Goal: Transaction & Acquisition: Download file/media

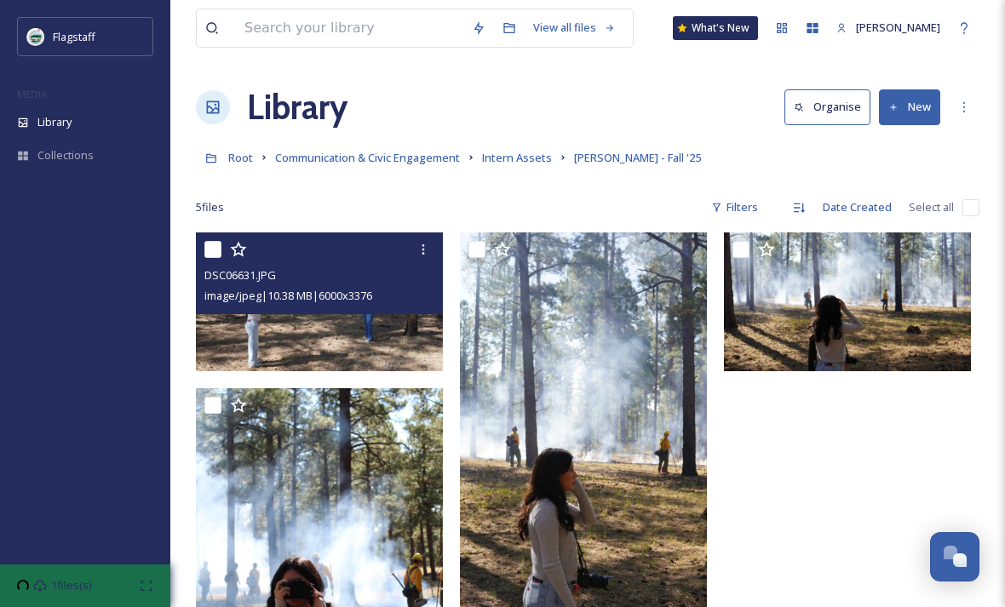
scroll to position [1, 0]
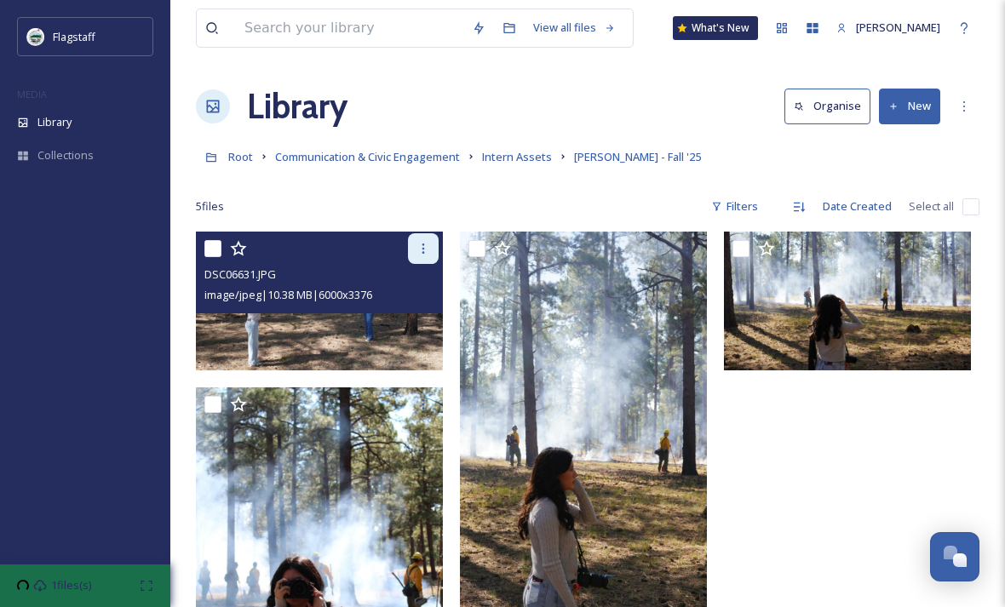
click at [414, 250] on div at bounding box center [423, 248] width 31 height 31
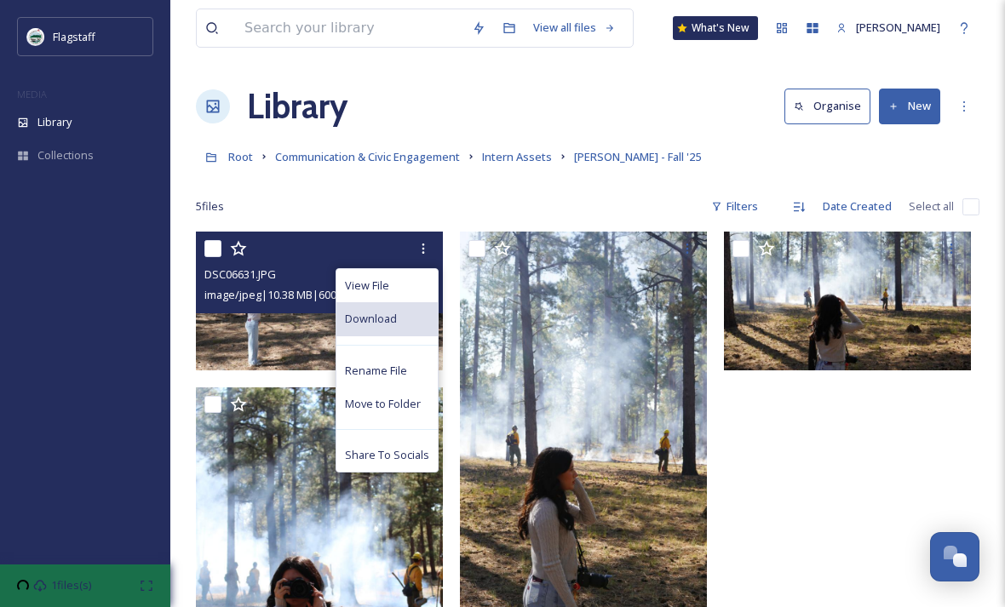
click at [406, 319] on div "Download" at bounding box center [387, 318] width 101 height 33
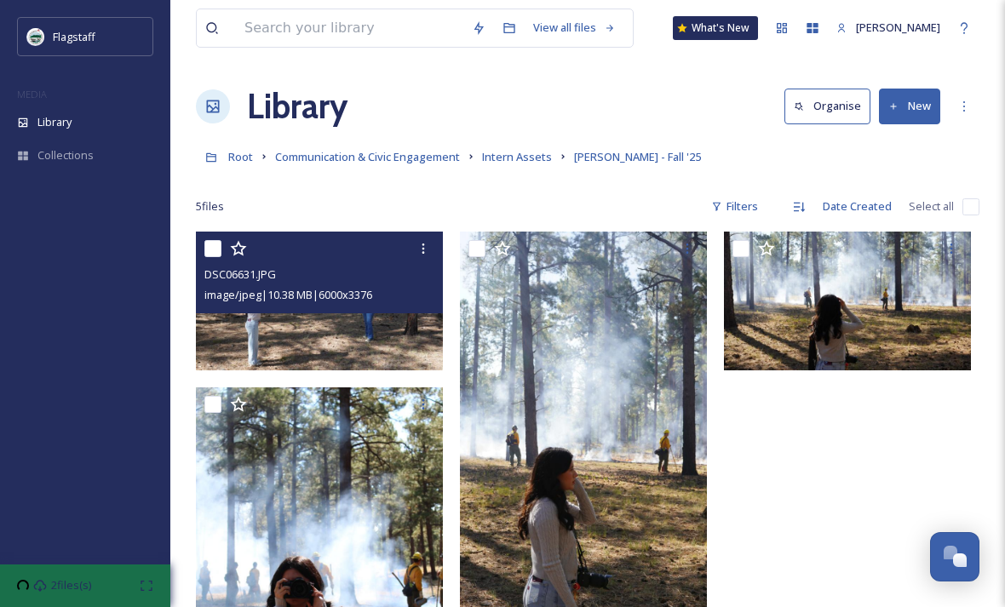
click at [371, 331] on img at bounding box center [319, 301] width 247 height 139
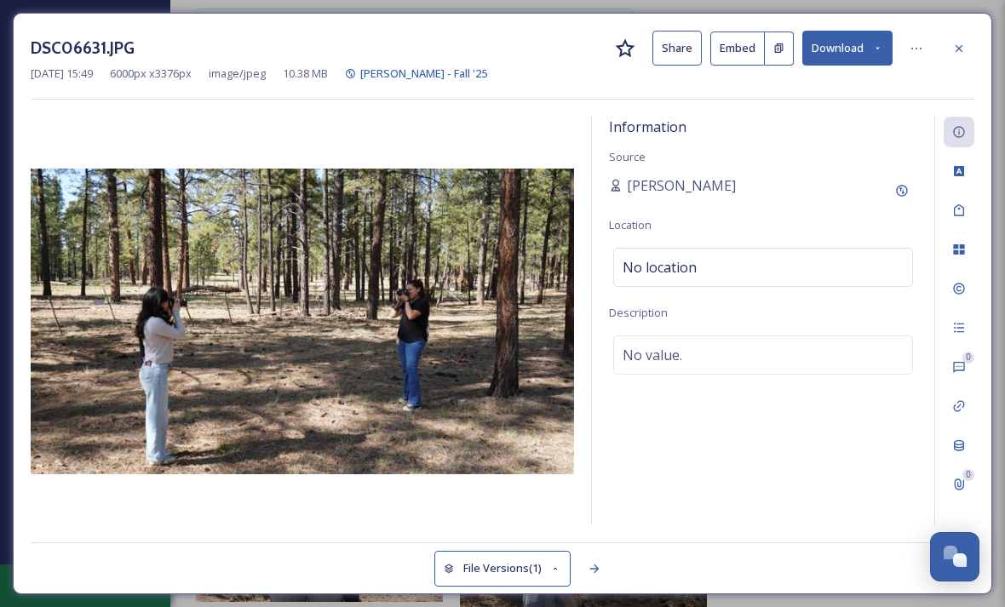
click at [688, 41] on button "Share" at bounding box center [677, 48] width 49 height 35
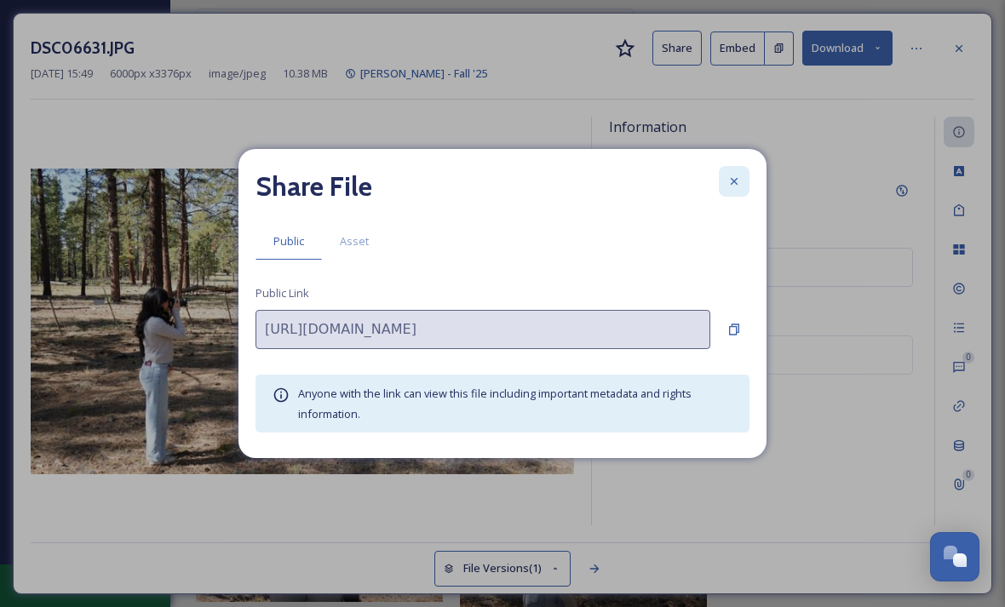
click at [730, 188] on icon at bounding box center [735, 182] width 14 height 14
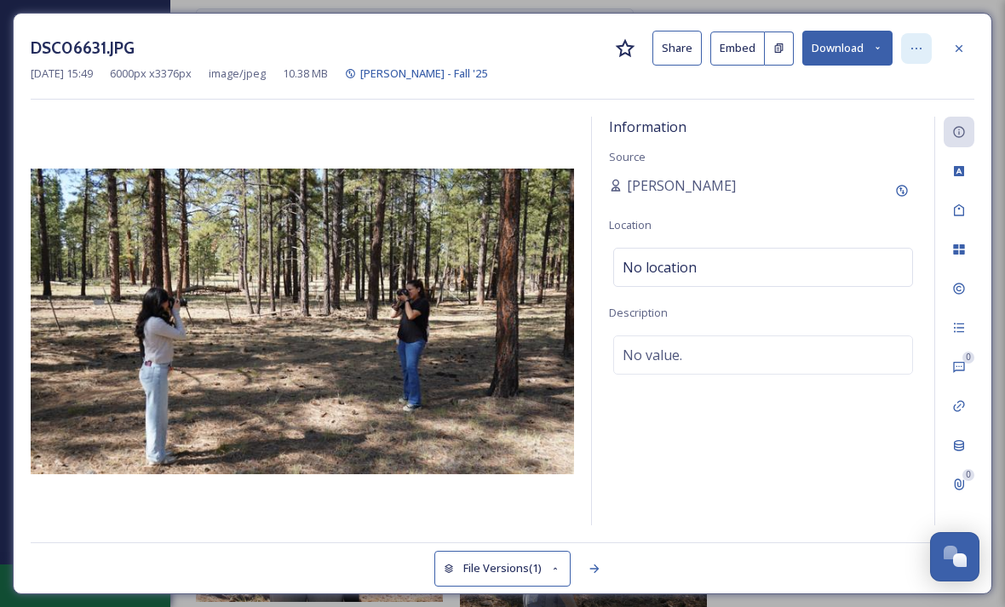
click at [918, 54] on icon at bounding box center [917, 49] width 14 height 14
click at [685, 101] on div "DSC06631.JPG Share Embed Download [DATE] 15:49 6000 px x 3376 px image/jpeg 10.…" at bounding box center [503, 304] width 980 height 582
click at [845, 56] on button "Download" at bounding box center [848, 48] width 90 height 35
click at [970, 49] on div at bounding box center [959, 48] width 31 height 31
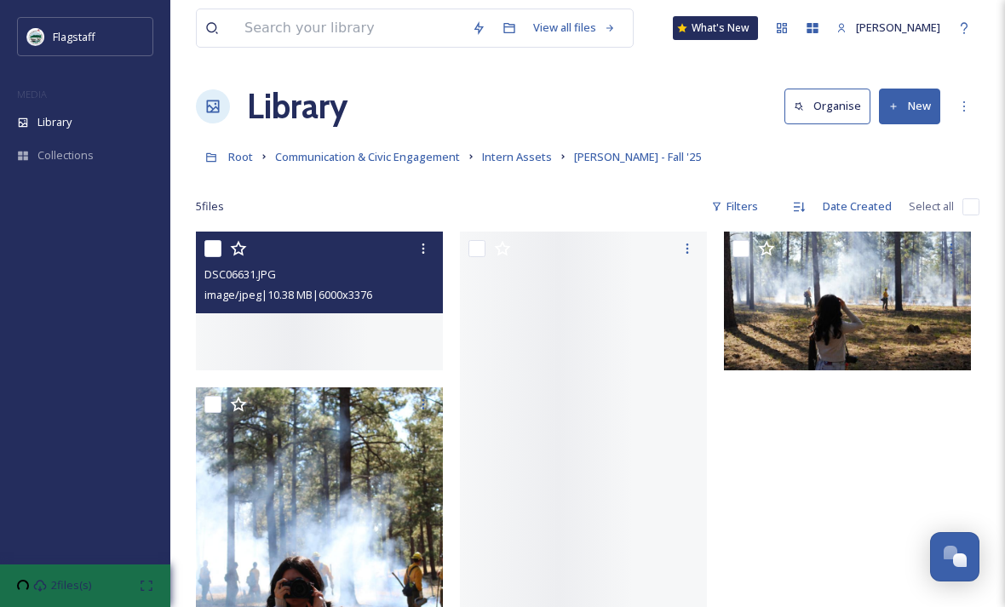
scroll to position [154, 0]
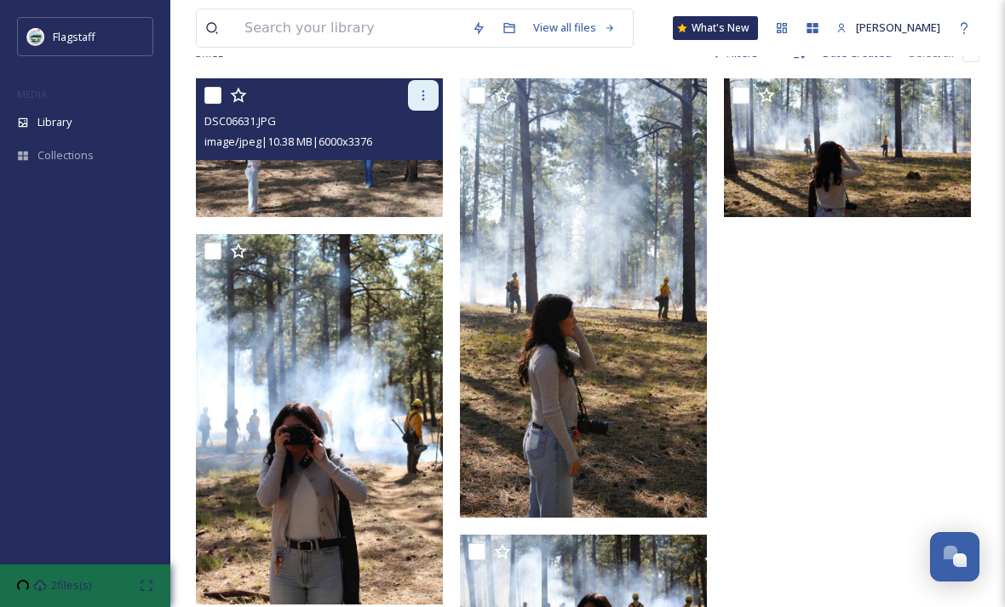
click at [424, 93] on icon at bounding box center [424, 96] width 14 height 14
click at [427, 97] on icon at bounding box center [424, 96] width 14 height 14
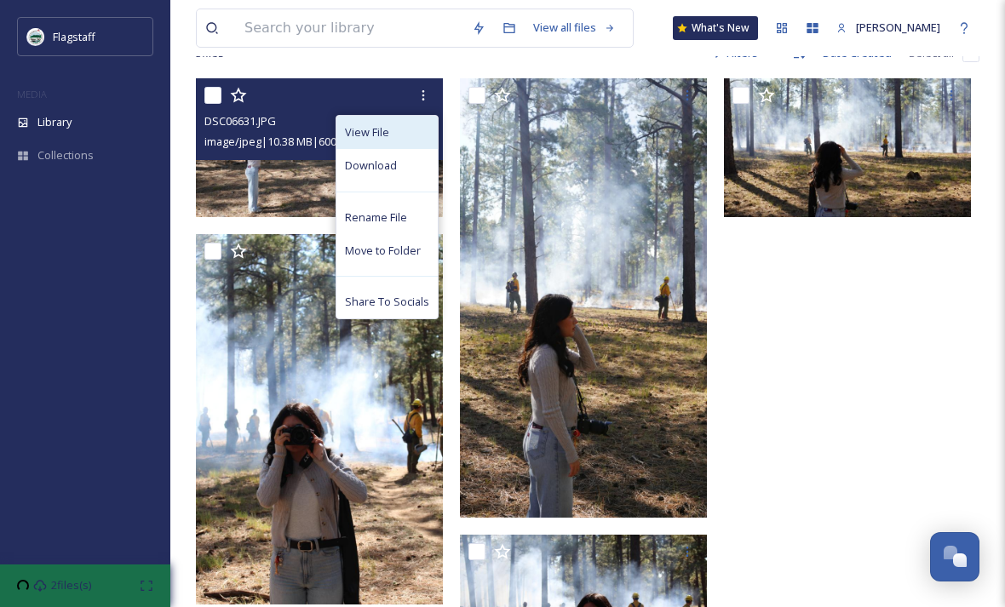
click at [408, 142] on div "View File" at bounding box center [387, 132] width 101 height 33
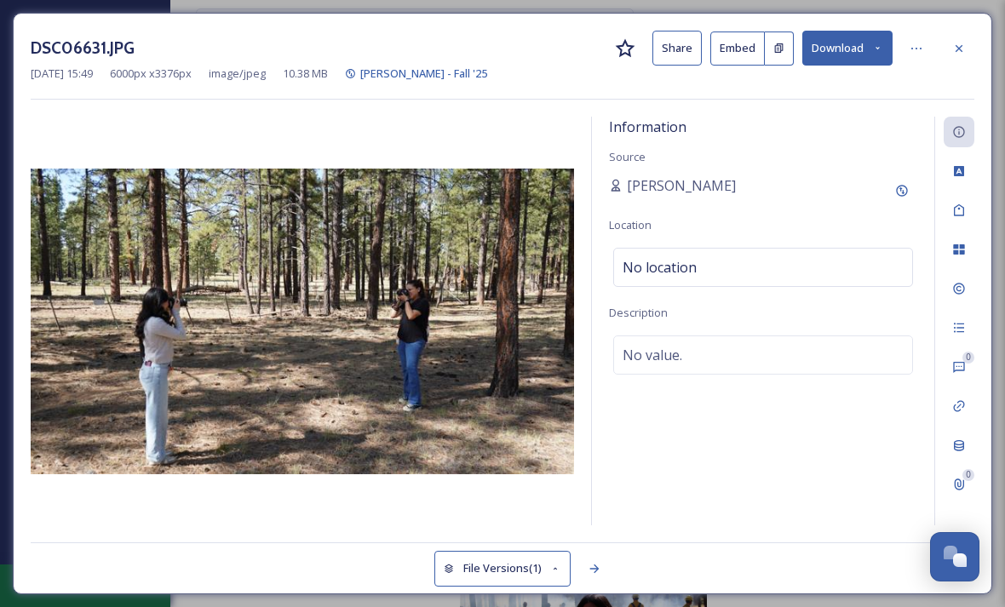
click at [861, 48] on button "Download" at bounding box center [848, 48] width 90 height 35
click at [954, 34] on div at bounding box center [959, 48] width 31 height 31
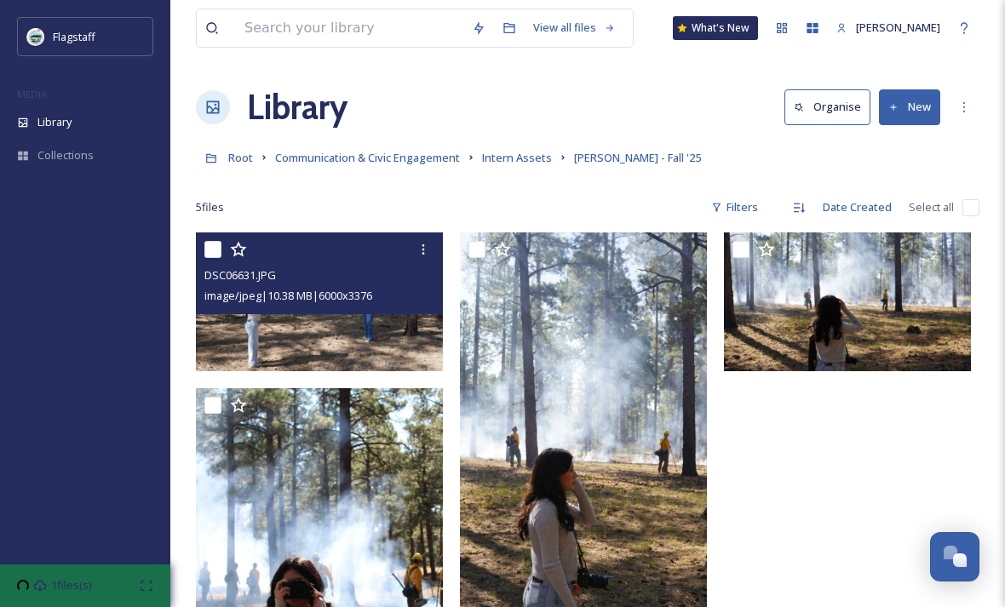
click at [337, 331] on img at bounding box center [319, 302] width 247 height 139
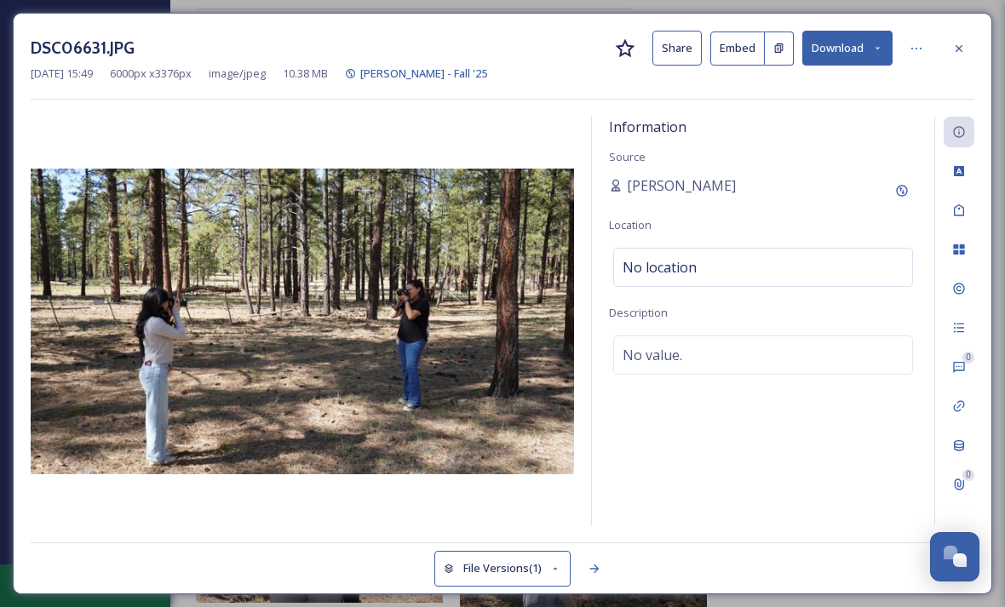
click at [869, 44] on button "Download" at bounding box center [848, 48] width 90 height 35
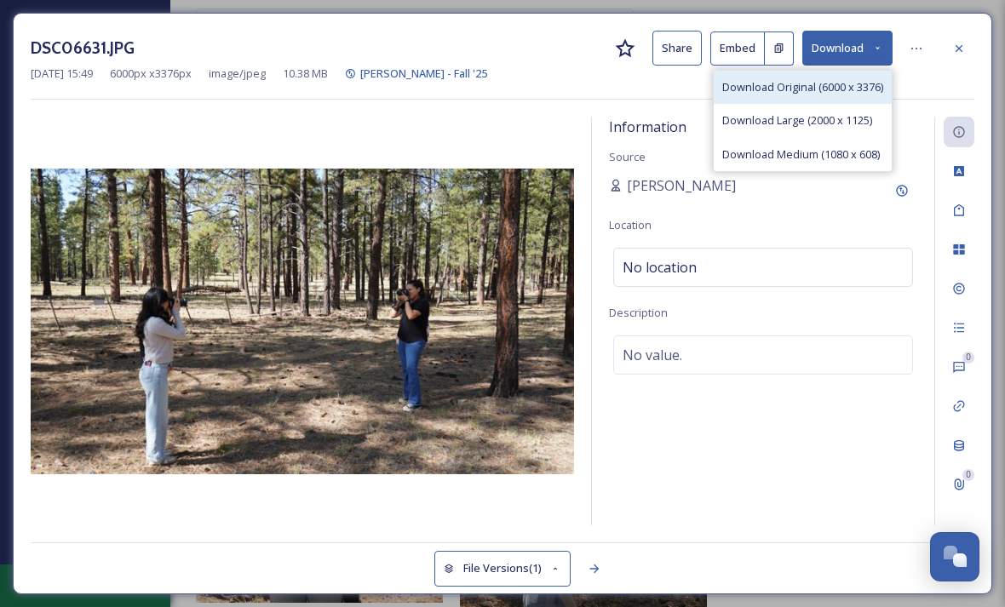
click at [832, 83] on span "Download Original (6000 x 3376)" at bounding box center [802, 87] width 161 height 16
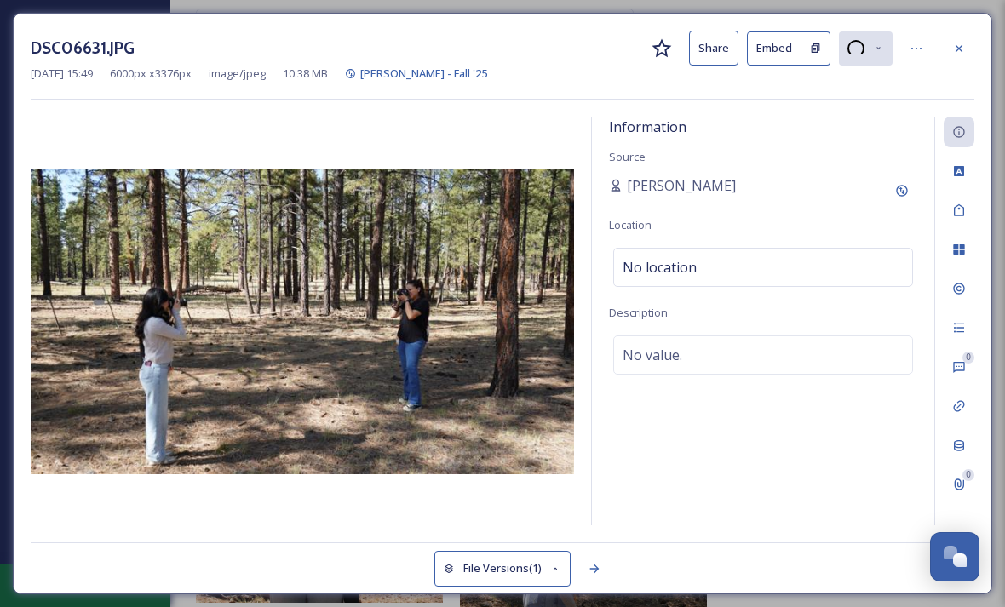
click at [497, 283] on img at bounding box center [303, 322] width 544 height 306
click at [918, 55] on div at bounding box center [916, 48] width 31 height 31
click at [975, 101] on div "DSC06631.JPG Share Embed Rename File Move to Folder Share To Socials [DATE] 15:…" at bounding box center [503, 304] width 980 height 582
click at [713, 55] on button "Share" at bounding box center [713, 48] width 49 height 35
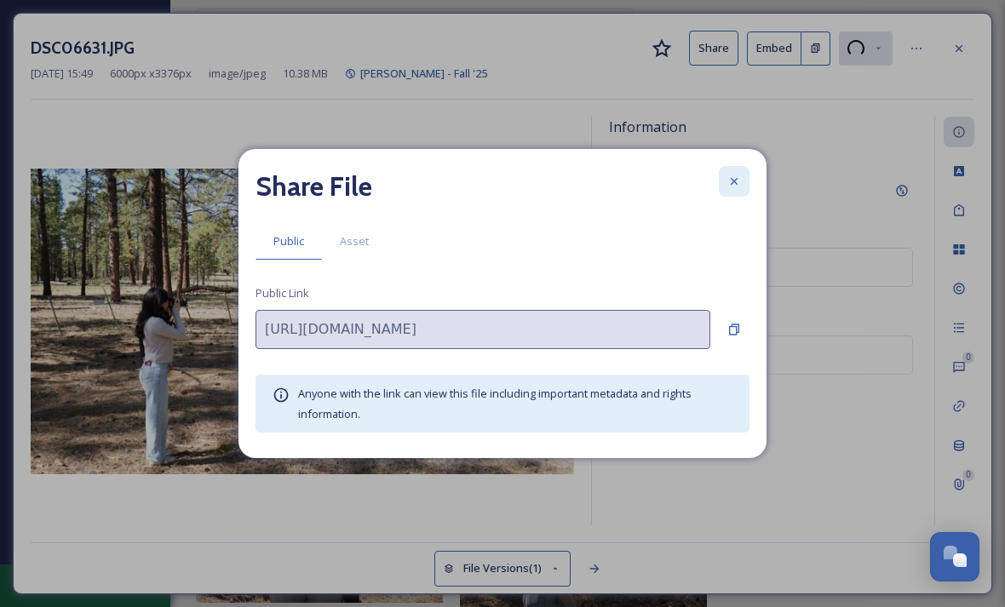
click at [734, 188] on icon at bounding box center [735, 182] width 14 height 14
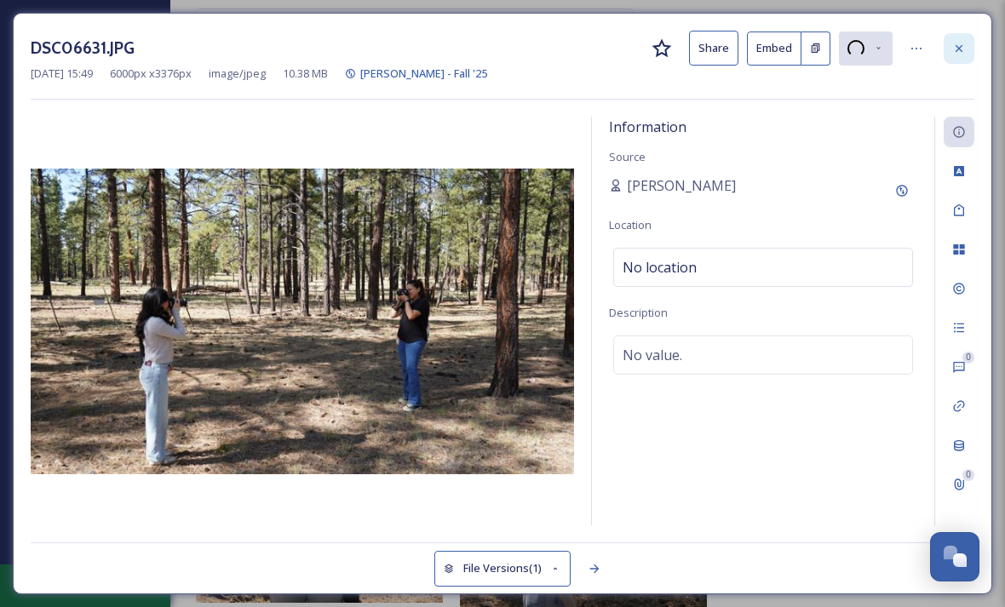
click at [958, 50] on icon at bounding box center [959, 49] width 14 height 14
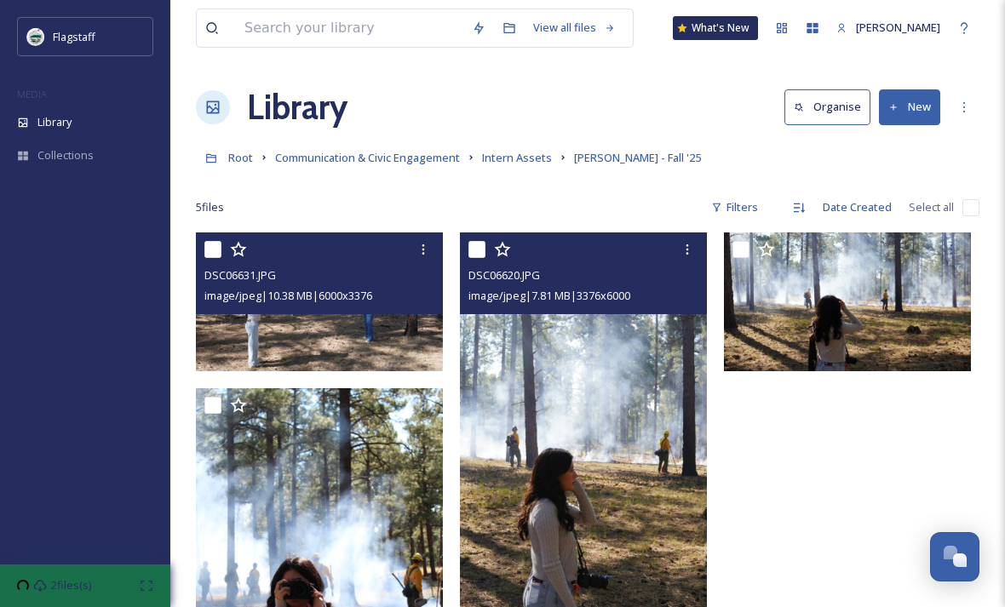
click at [662, 291] on div "image/jpeg | 7.81 MB | 3376 x 6000" at bounding box center [586, 295] width 234 height 20
click at [680, 247] on div at bounding box center [687, 249] width 31 height 31
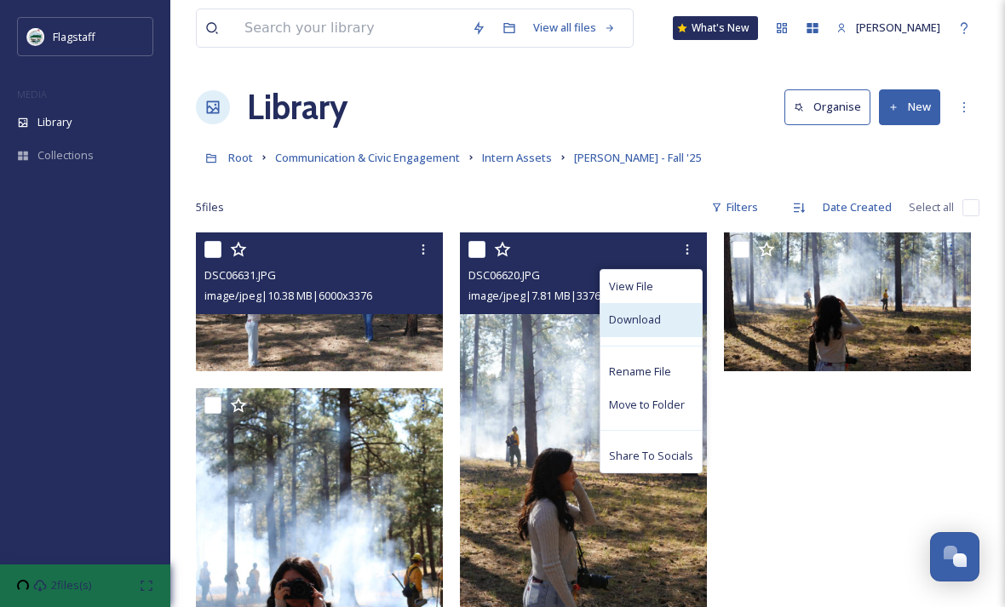
click at [664, 316] on div "Download" at bounding box center [651, 319] width 101 height 33
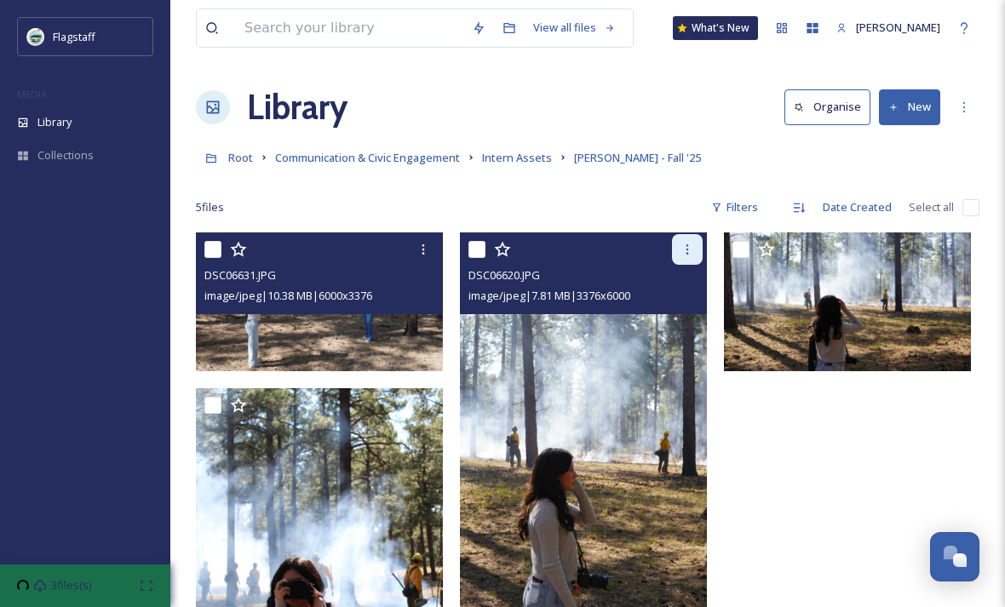
click at [691, 253] on icon at bounding box center [688, 250] width 14 height 14
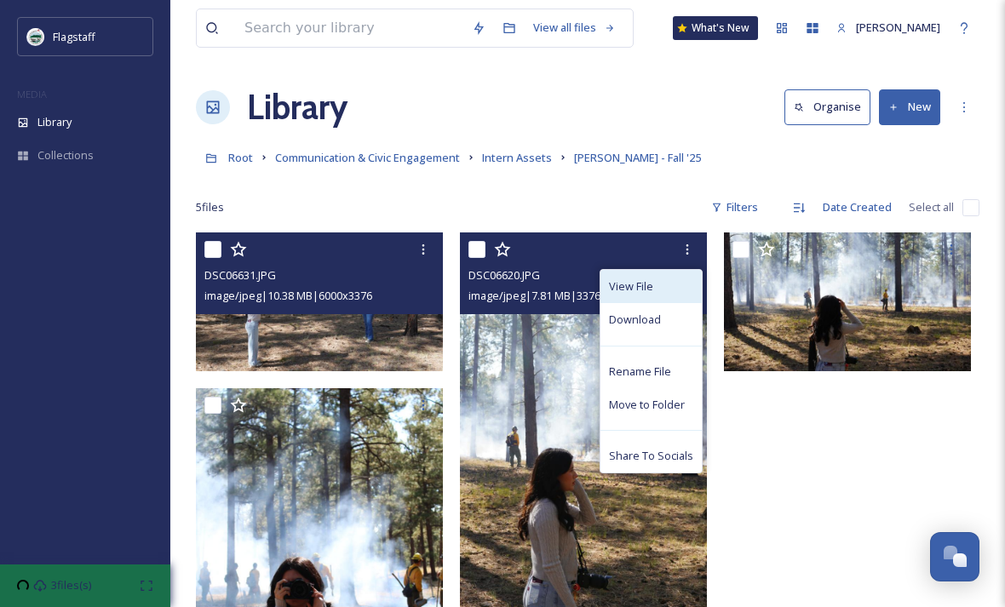
click at [667, 288] on div "View File" at bounding box center [651, 286] width 101 height 33
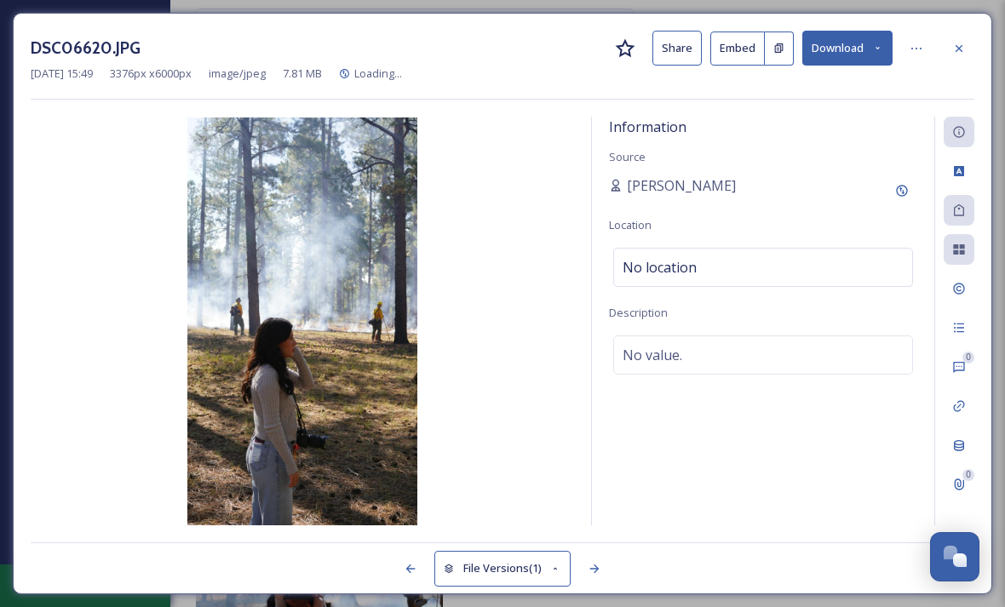
click at [377, 203] on img at bounding box center [303, 322] width 544 height 408
click at [372, 354] on img at bounding box center [303, 322] width 544 height 408
click at [849, 44] on button "Download" at bounding box center [848, 48] width 90 height 35
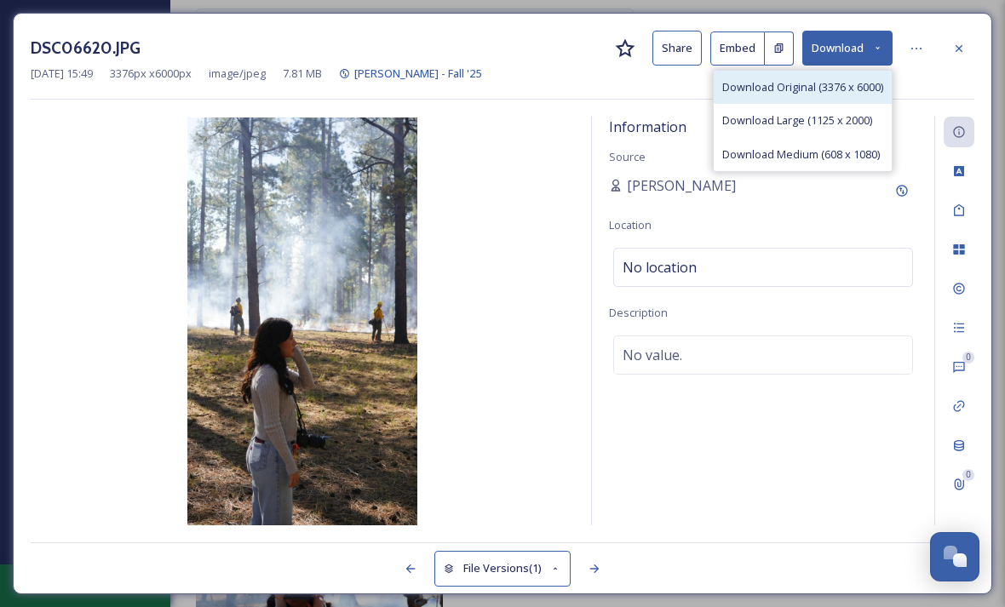
click at [823, 88] on span "Download Original (3376 x 6000)" at bounding box center [802, 87] width 161 height 16
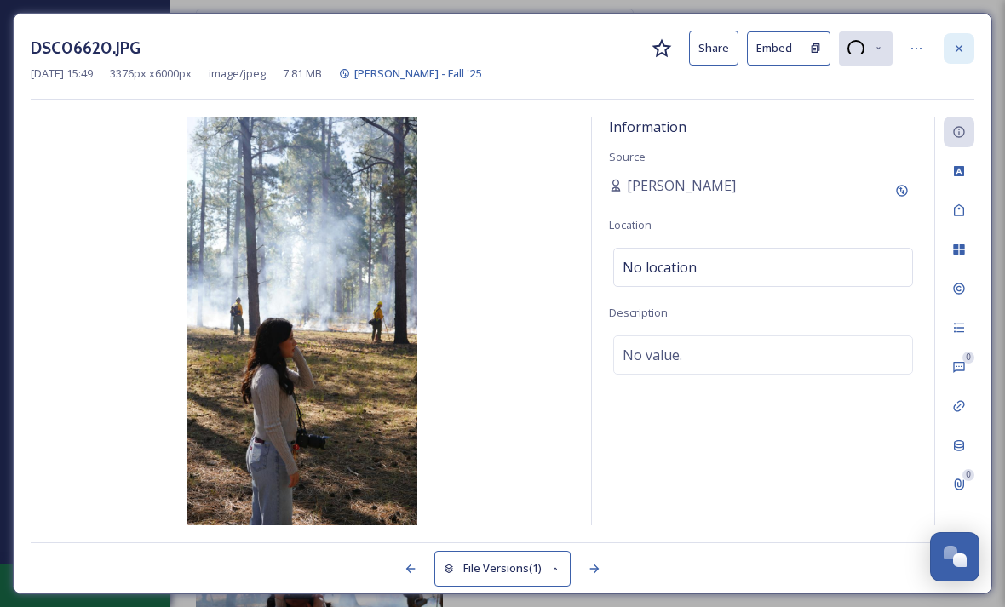
click at [960, 51] on icon at bounding box center [959, 49] width 14 height 14
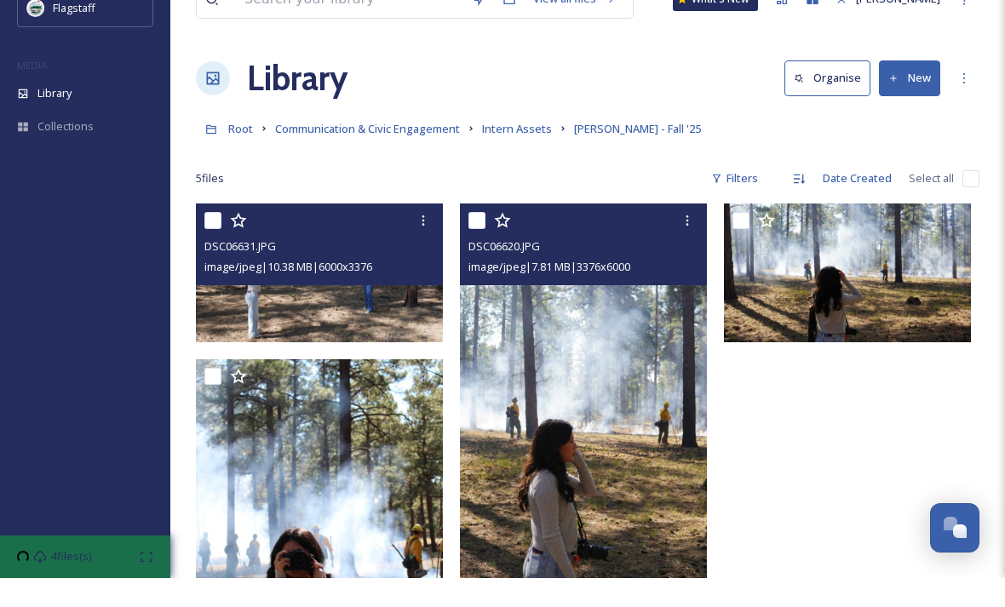
scroll to position [30, 0]
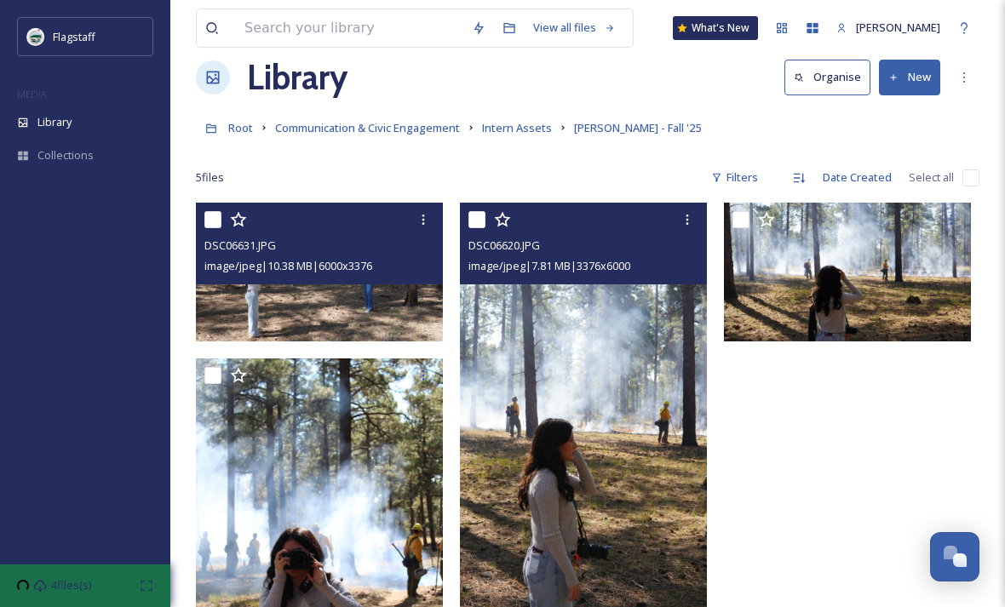
click at [611, 329] on img at bounding box center [583, 422] width 247 height 439
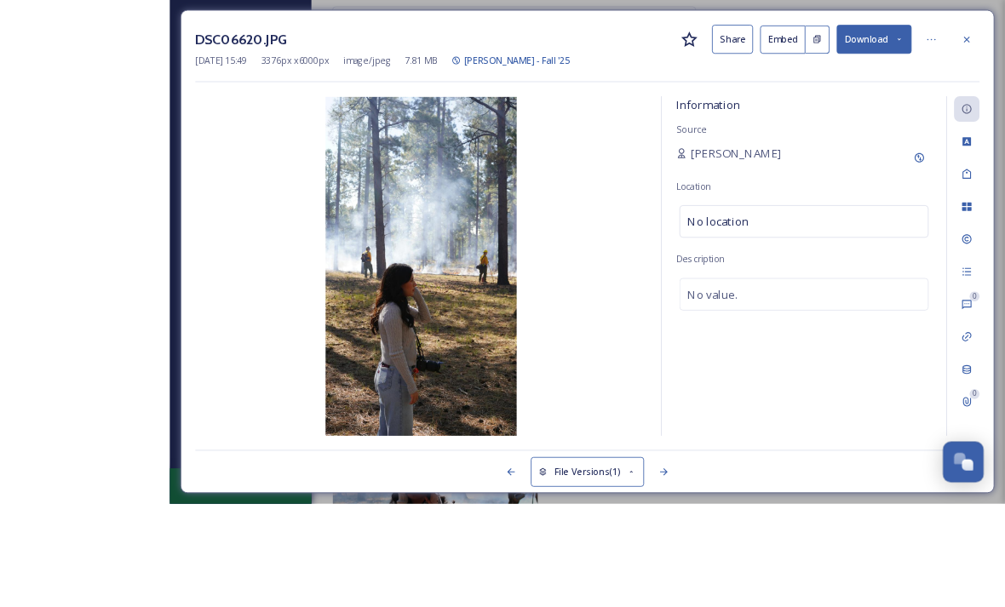
scroll to position [152, 0]
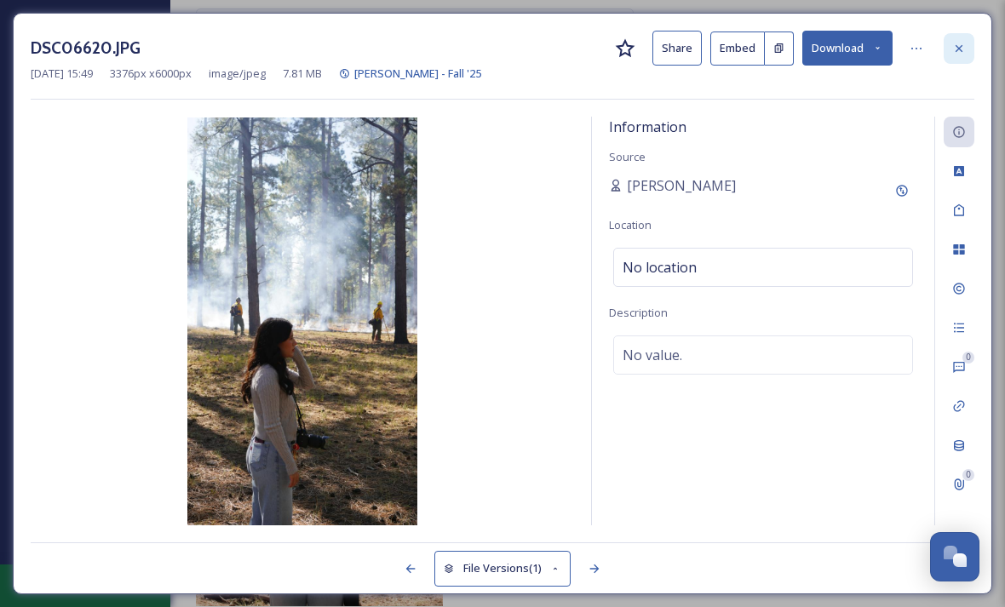
click at [964, 47] on icon at bounding box center [959, 49] width 14 height 14
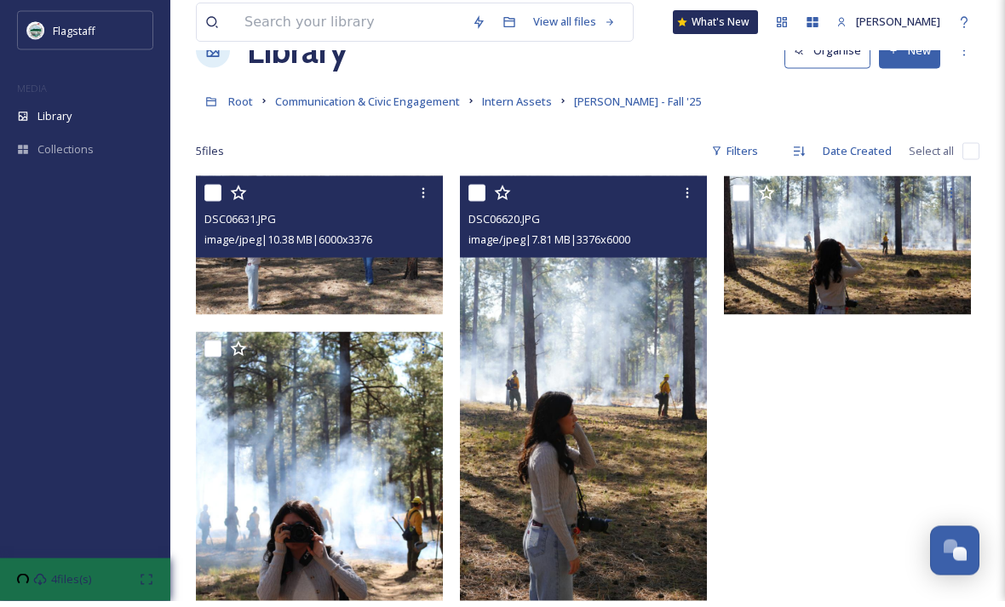
scroll to position [58, 0]
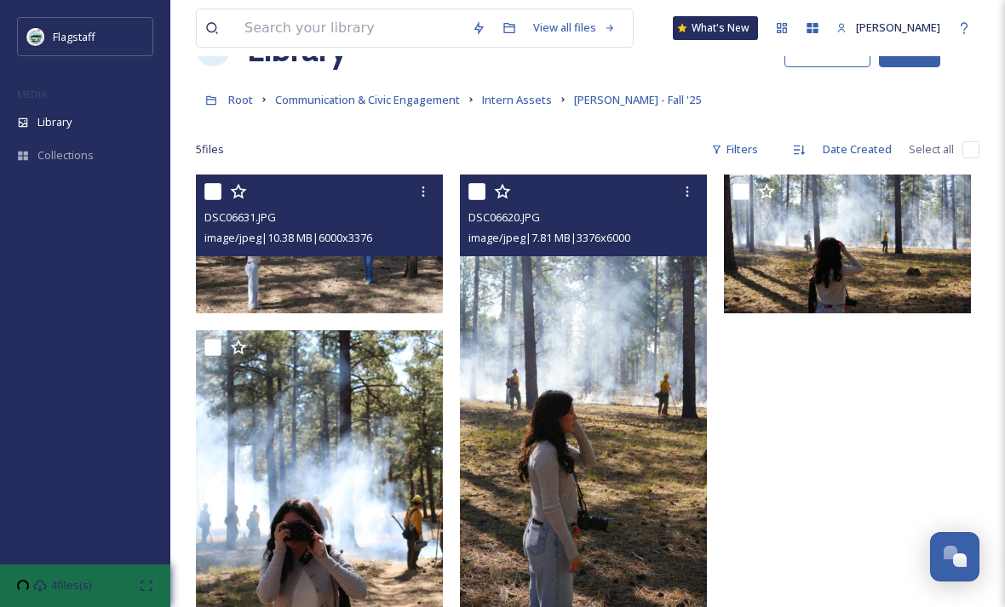
click at [245, 284] on img at bounding box center [319, 244] width 247 height 139
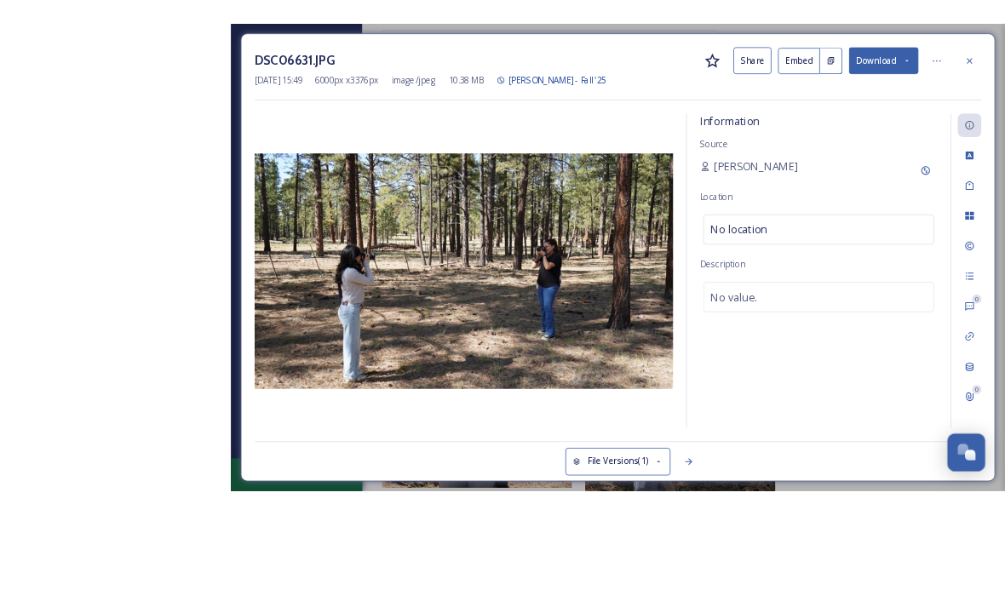
scroll to position [71, 0]
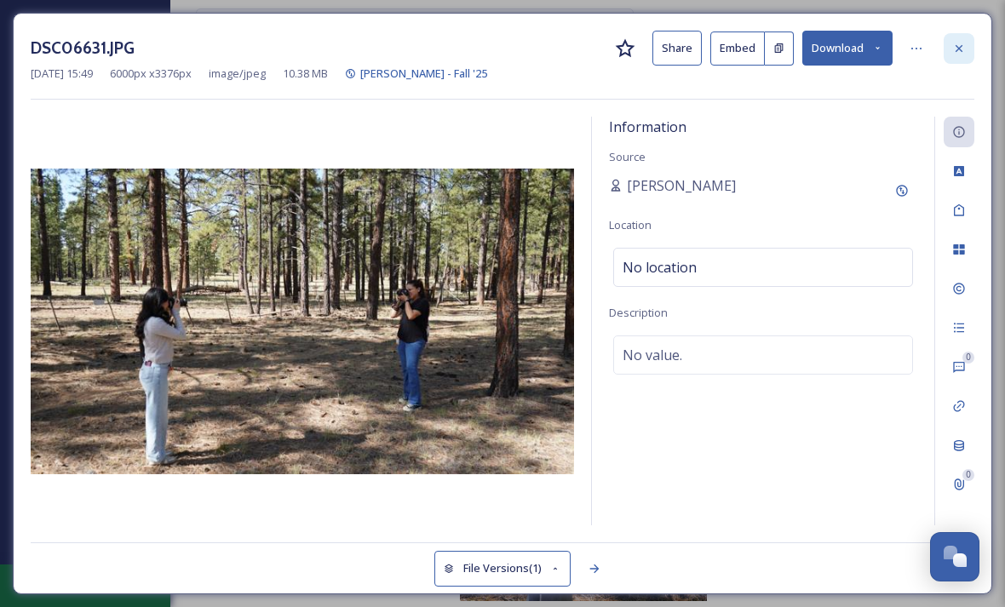
click at [953, 43] on icon at bounding box center [959, 49] width 14 height 14
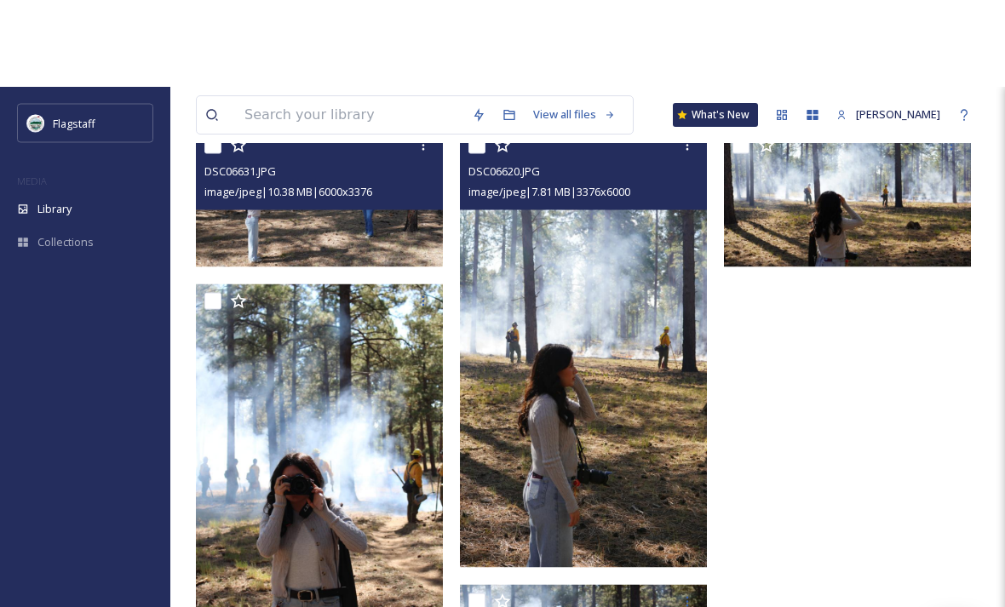
scroll to position [106, 0]
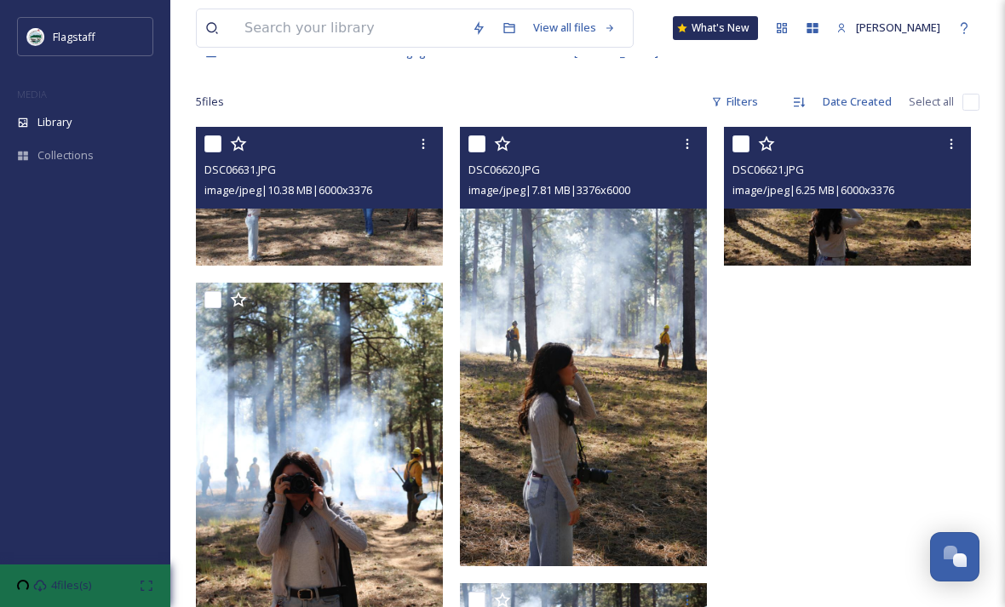
click at [842, 200] on div "DSC06621.JPG image/jpeg | 6.25 MB | 6000 x 3376" at bounding box center [847, 168] width 247 height 82
click at [831, 250] on img at bounding box center [847, 196] width 247 height 139
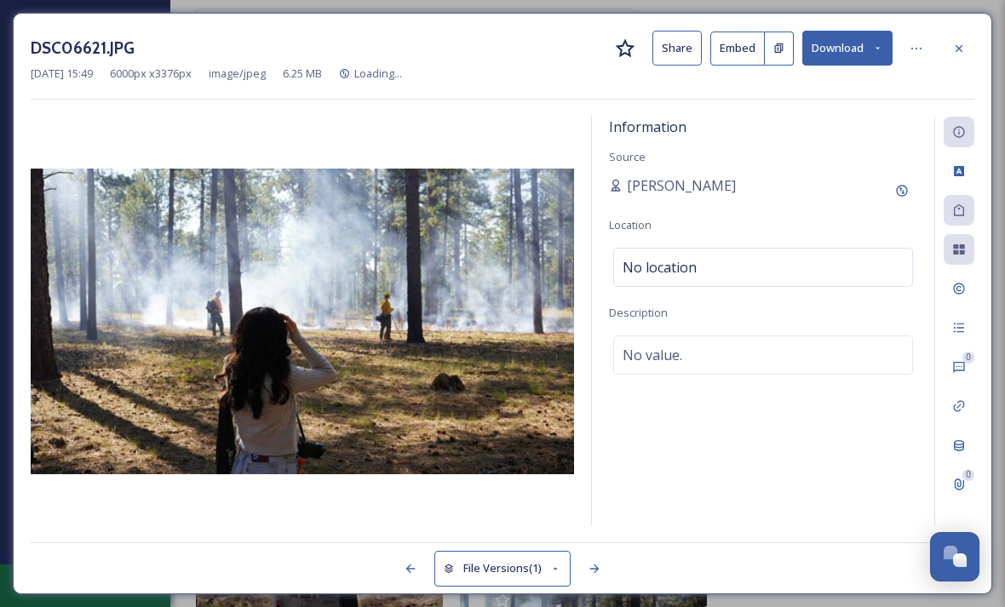
click at [493, 393] on img at bounding box center [303, 322] width 544 height 306
click at [964, 26] on div "DSC06621.JPG Share Embed Download [DATE] 15:49 6000 px x 3376 px image/jpeg 6.2…" at bounding box center [503, 304] width 980 height 582
click at [964, 40] on div at bounding box center [959, 48] width 31 height 31
